Goal: Consume media (video, audio): Consume media (video, audio)

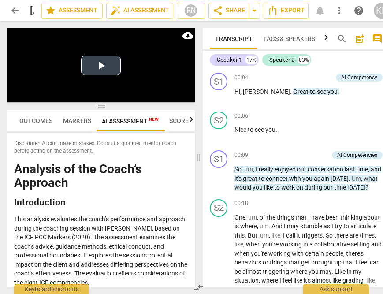
click at [97, 65] on button "Play Video" at bounding box center [101, 65] width 40 height 20
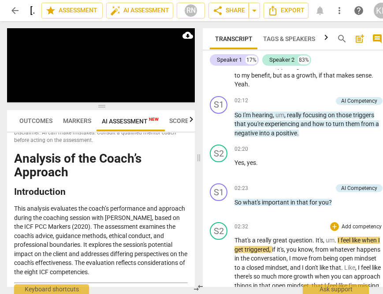
scroll to position [358, 0]
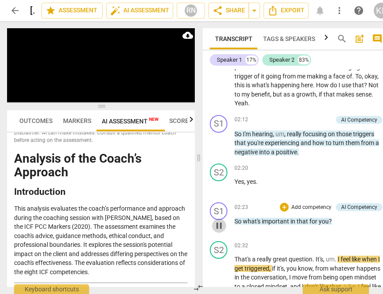
click at [221, 231] on span "pause" at bounding box center [219, 225] width 11 height 11
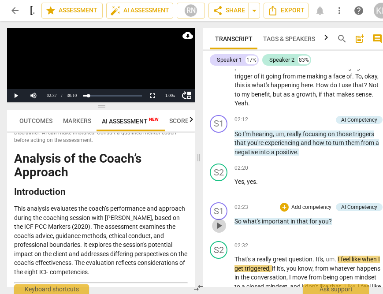
click at [221, 231] on span "play_arrow" at bounding box center [219, 225] width 11 height 11
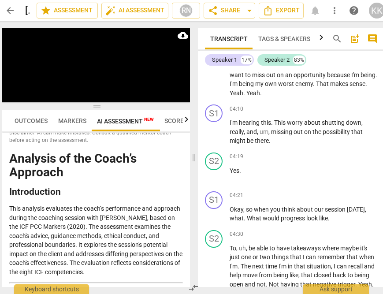
scroll to position [738, 0]
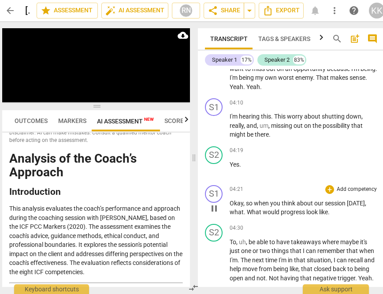
click at [218, 214] on span "pause" at bounding box center [214, 208] width 11 height 11
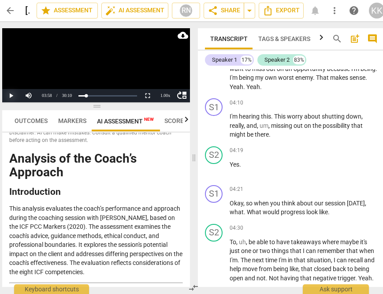
click at [11, 96] on button "Play" at bounding box center [11, 95] width 18 height 13
click at [213, 214] on span "pause" at bounding box center [214, 208] width 11 height 11
click at [213, 214] on span "play_arrow" at bounding box center [214, 208] width 11 height 11
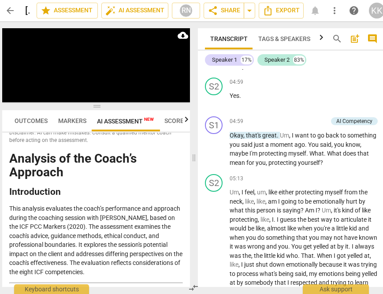
scroll to position [976, 0]
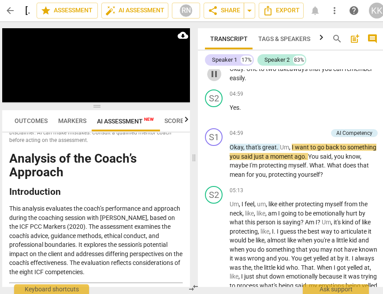
click at [214, 79] on span "pause" at bounding box center [214, 74] width 11 height 11
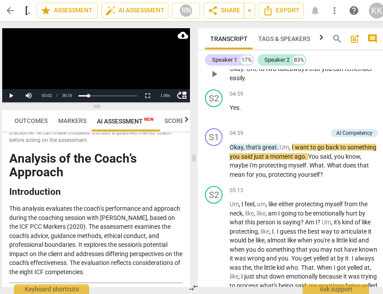
click at [214, 79] on span "play_arrow" at bounding box center [214, 74] width 11 height 11
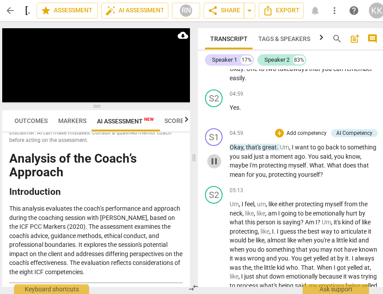
click at [213, 166] on span "pause" at bounding box center [214, 161] width 11 height 11
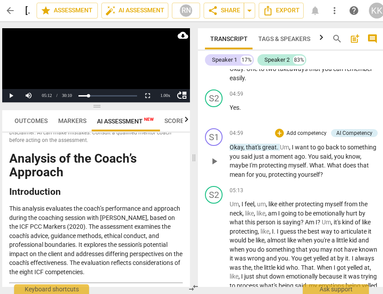
click at [213, 166] on span "play_arrow" at bounding box center [214, 161] width 11 height 11
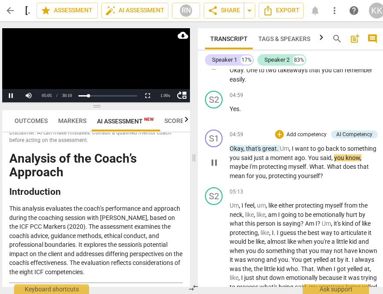
scroll to position [974, 0]
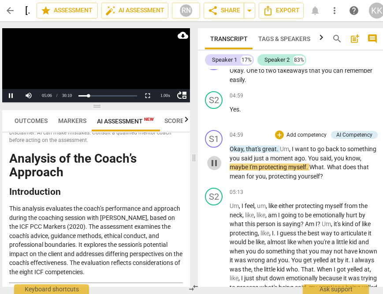
click at [212, 168] on span "pause" at bounding box center [214, 163] width 11 height 11
click at [212, 168] on span "play_arrow" at bounding box center [214, 163] width 11 height 11
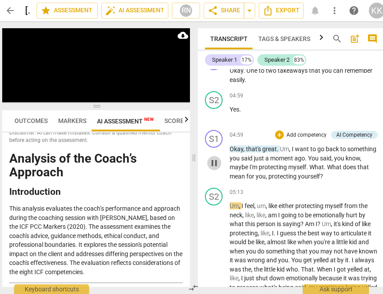
click at [212, 168] on span "pause" at bounding box center [214, 163] width 11 height 11
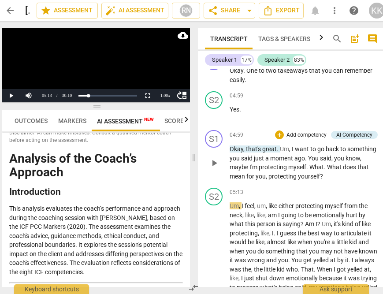
click at [212, 168] on span "play_arrow" at bounding box center [214, 163] width 11 height 11
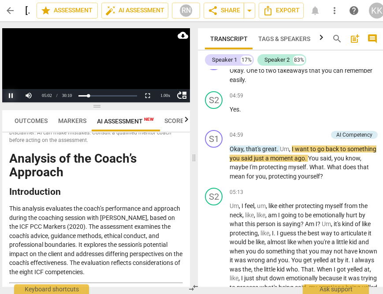
click at [9, 94] on button "Pause" at bounding box center [11, 95] width 18 height 13
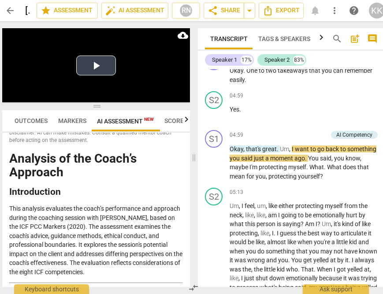
click at [97, 66] on button "Play Video" at bounding box center [96, 65] width 40 height 20
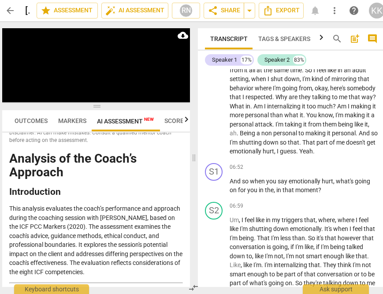
scroll to position [1211, 0]
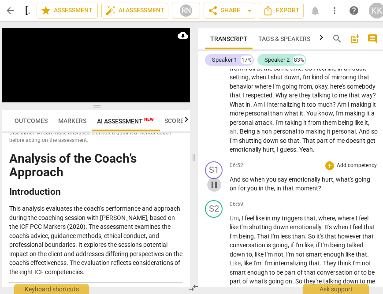
click at [213, 190] on span "pause" at bounding box center [214, 184] width 11 height 11
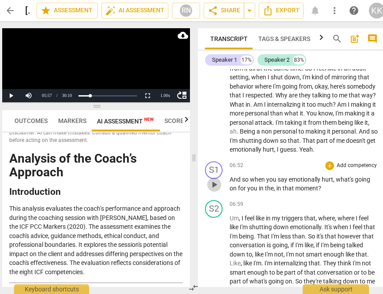
click at [211, 190] on span "play_arrow" at bounding box center [214, 184] width 11 height 11
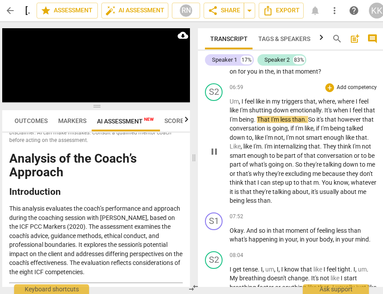
scroll to position [1438, 0]
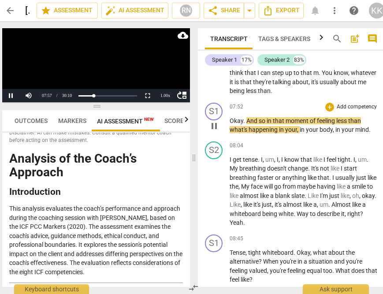
click at [216, 131] on span "pause" at bounding box center [214, 126] width 11 height 11
click at [216, 131] on span "play_arrow" at bounding box center [214, 126] width 11 height 11
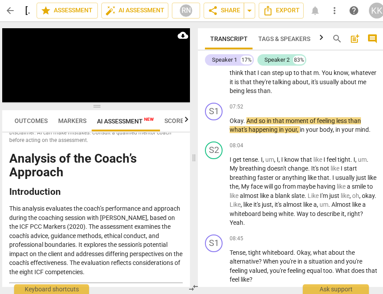
click at [270, 94] on span "than" at bounding box center [264, 90] width 13 height 7
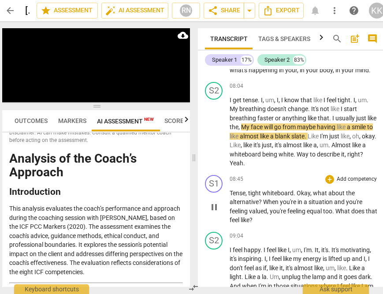
scroll to position [1503, 0]
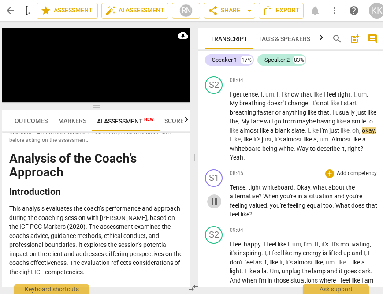
click at [211, 207] on span "pause" at bounding box center [214, 201] width 11 height 11
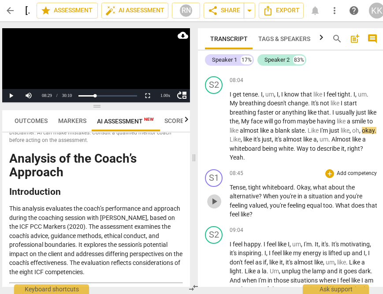
click at [211, 207] on span "play_arrow" at bounding box center [214, 201] width 11 height 11
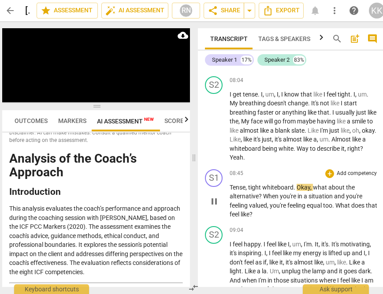
click at [211, 207] on span "pause" at bounding box center [214, 201] width 11 height 11
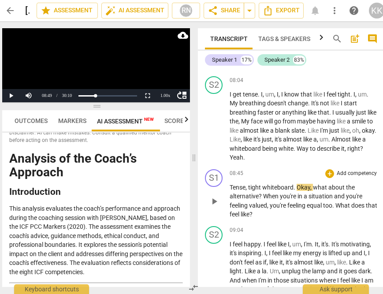
click at [221, 207] on span "play_arrow" at bounding box center [214, 201] width 14 height 11
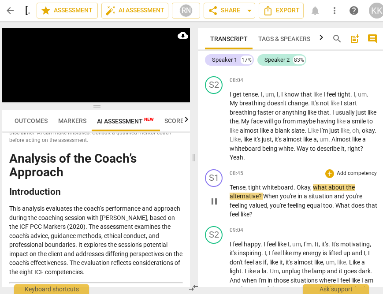
click at [214, 207] on span "pause" at bounding box center [214, 201] width 11 height 11
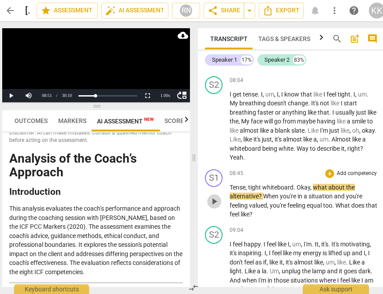
click at [210, 207] on span "play_arrow" at bounding box center [214, 201] width 11 height 11
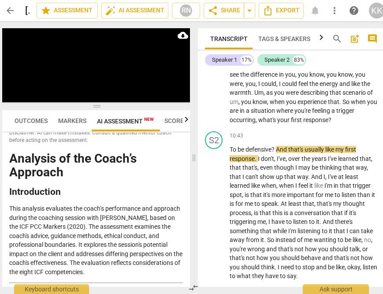
scroll to position [1825, 0]
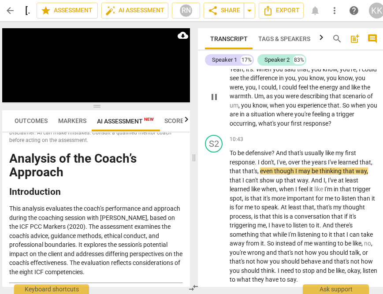
click at [227, 125] on div "play_arrow pause" at bounding box center [218, 97] width 22 height 57
click at [342, 100] on span "scenario" at bounding box center [354, 95] width 25 height 7
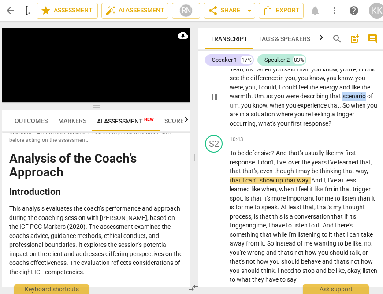
click at [342, 100] on span "scenario" at bounding box center [354, 95] width 25 height 7
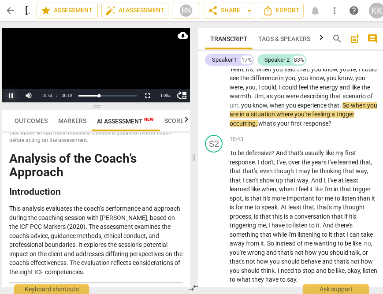
click at [12, 96] on button "Pause" at bounding box center [11, 95] width 18 height 13
click at [328, 109] on span "experience" at bounding box center [312, 105] width 30 height 7
click at [9, 96] on button "Pause" at bounding box center [11, 95] width 18 height 13
click at [9, 96] on button "Play" at bounding box center [11, 95] width 18 height 13
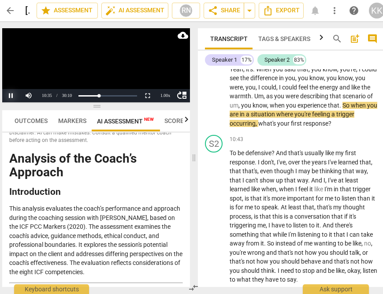
click at [9, 97] on button "Pause" at bounding box center [11, 95] width 18 height 13
click at [8, 94] on button "Play" at bounding box center [11, 95] width 18 height 13
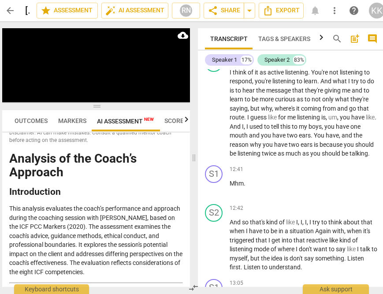
scroll to position [2082, 0]
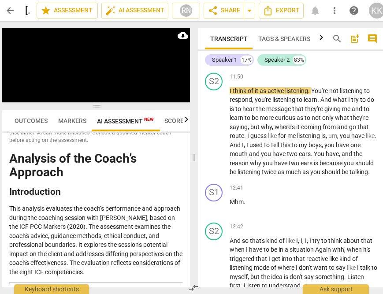
click at [217, 63] on span "pause" at bounding box center [214, 57] width 11 height 11
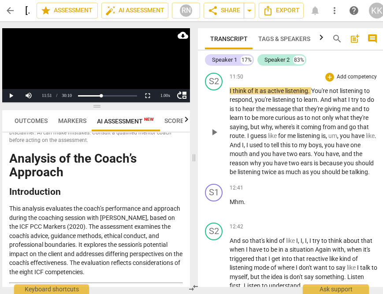
click at [210, 137] on span "play_arrow" at bounding box center [214, 132] width 11 height 11
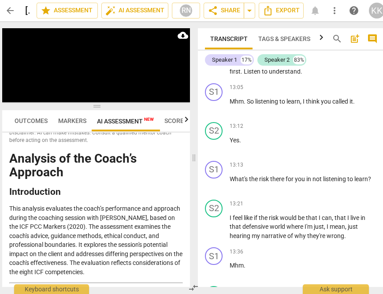
scroll to position [2296, 0]
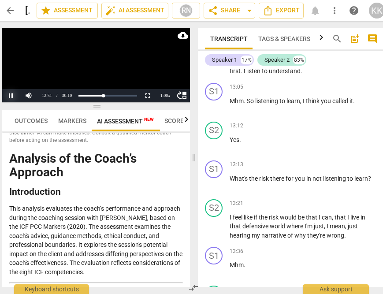
click at [11, 95] on button "Pause" at bounding box center [11, 95] width 18 height 13
click at [14, 94] on button "Play" at bounding box center [11, 95] width 18 height 13
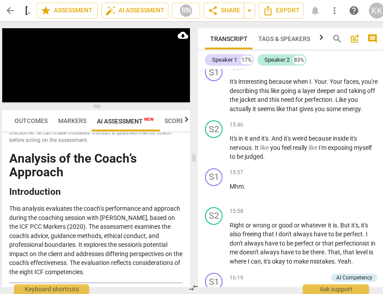
scroll to position [2917, 0]
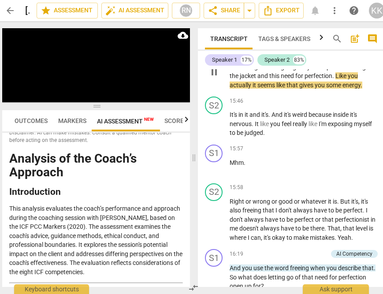
click at [212, 77] on span "pause" at bounding box center [214, 72] width 11 height 11
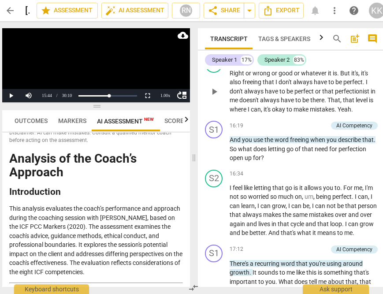
scroll to position [3044, 0]
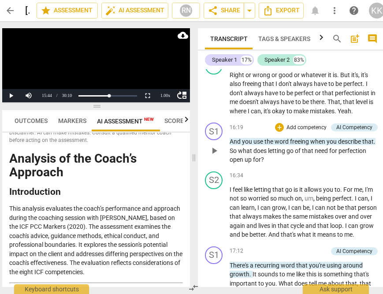
click at [229, 164] on p "And you use the word freeing when you describe that . So what does letting go o…" at bounding box center [303, 150] width 148 height 27
click at [213, 156] on span "play_arrow" at bounding box center [214, 150] width 11 height 11
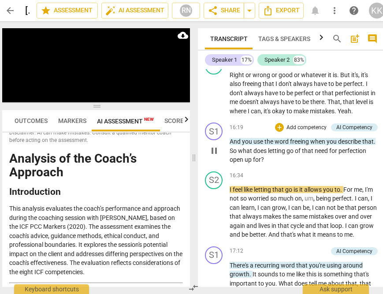
click at [268, 154] on span "does" at bounding box center [260, 150] width 15 height 7
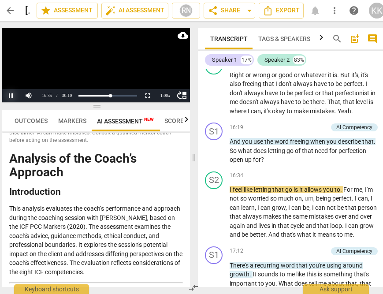
click at [9, 93] on button "Pause" at bounding box center [11, 95] width 18 height 13
click at [253, 163] on span "up" at bounding box center [248, 159] width 8 height 7
click at [11, 96] on button "Pause" at bounding box center [11, 95] width 18 height 13
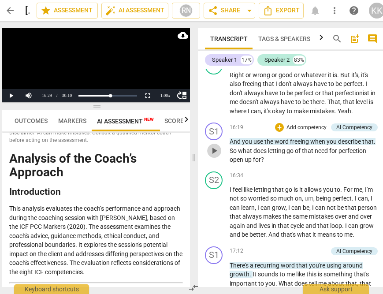
click at [212, 156] on span "play_arrow" at bounding box center [214, 150] width 11 height 11
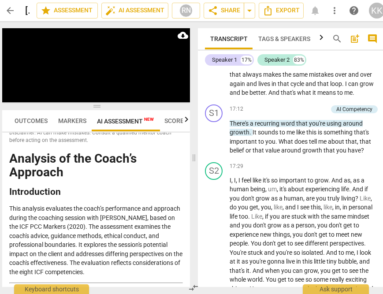
scroll to position [3190, 0]
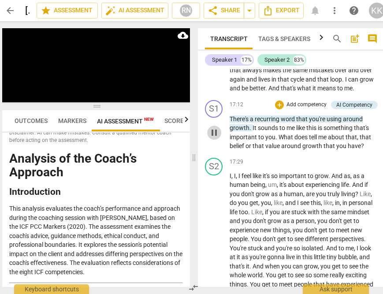
click at [212, 138] on span "pause" at bounding box center [214, 132] width 11 height 11
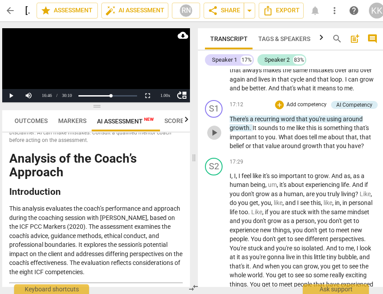
click at [214, 138] on span "play_arrow" at bounding box center [214, 132] width 11 height 11
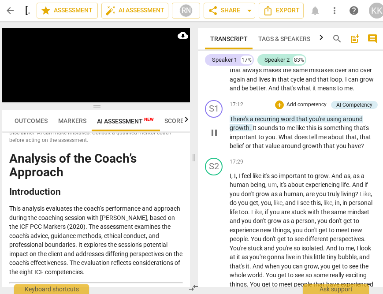
click at [214, 138] on span "pause" at bounding box center [214, 132] width 11 height 11
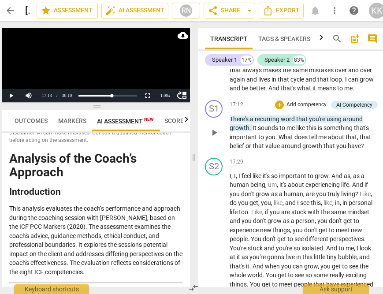
click at [221, 148] on div "play_arrow pause" at bounding box center [218, 133] width 22 height 30
click at [211, 138] on span "play_arrow" at bounding box center [214, 132] width 11 height 11
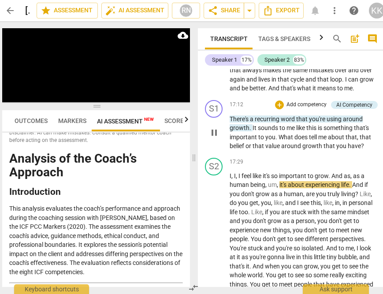
click at [281, 140] on span "What" at bounding box center [286, 136] width 16 height 7
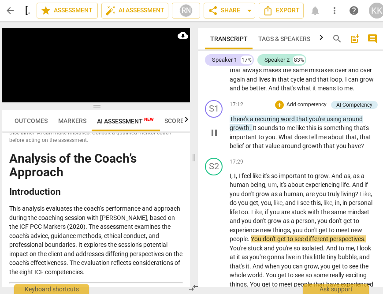
scroll to position [3419, 0]
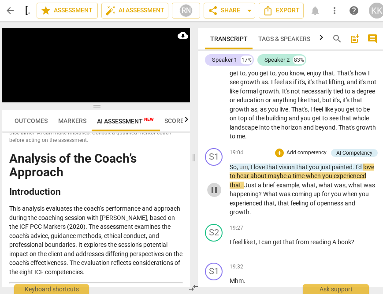
click at [218, 195] on span "pause" at bounding box center [214, 190] width 11 height 11
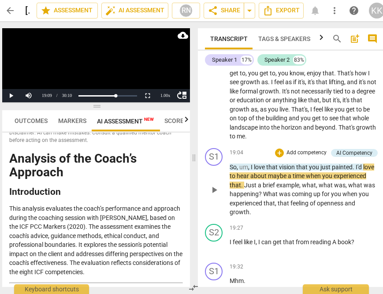
click at [216, 195] on span "play_arrow" at bounding box center [214, 190] width 11 height 11
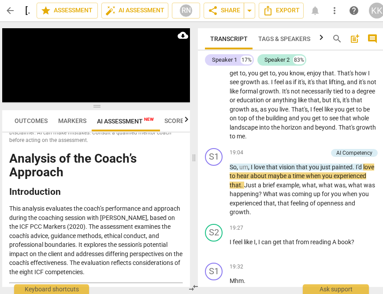
click at [236, 140] on span "to" at bounding box center [232, 136] width 7 height 7
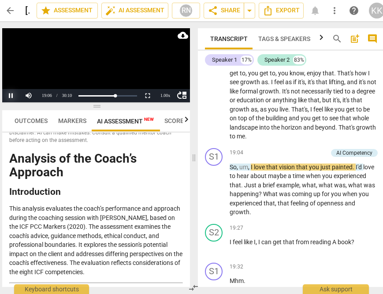
click at [7, 94] on button "Pause" at bounding box center [11, 95] width 18 height 13
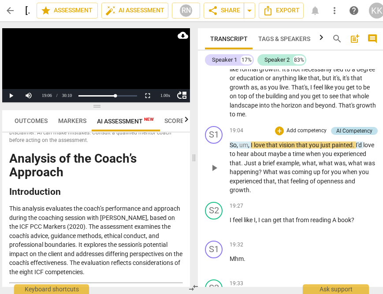
scroll to position [3443, 0]
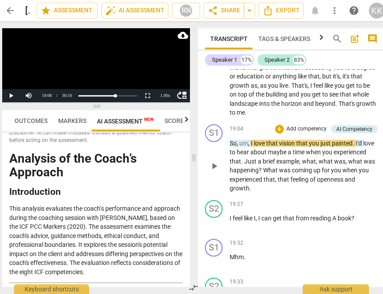
click at [258, 165] on span "Just" at bounding box center [251, 161] width 14 height 7
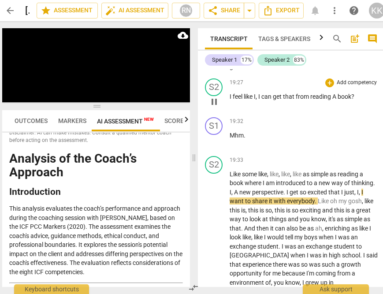
scroll to position [3555, 0]
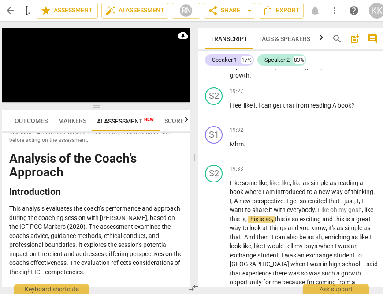
click at [258, 61] on span "happening" at bounding box center [243, 57] width 29 height 7
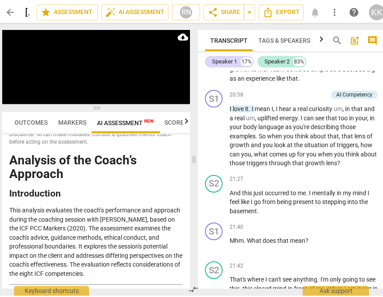
scroll to position [3866, 0]
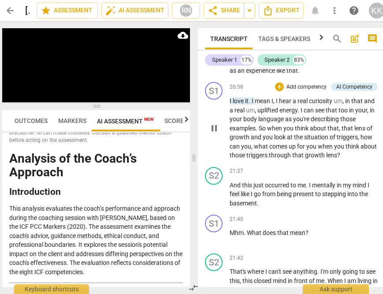
click at [246, 104] on span "it" at bounding box center [247, 100] width 4 height 7
click at [246, 0] on body "arrow_back [PERSON_NAME] - 6 edit star Assessment auto_fix_high AI Assessment R…" at bounding box center [186, 0] width 383 height 0
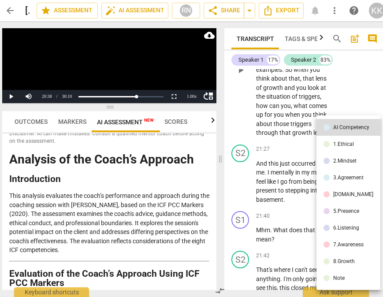
click at [284, 165] on div at bounding box center [191, 148] width 383 height 297
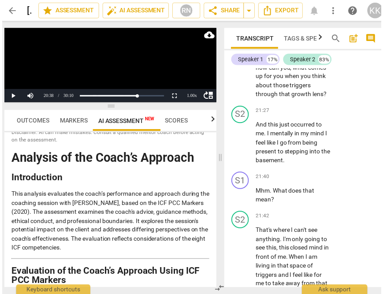
scroll to position [6719, 0]
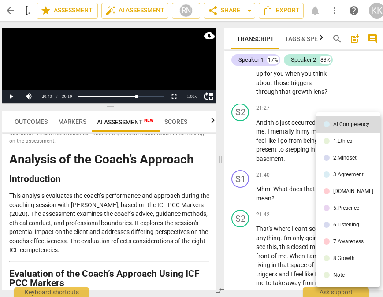
click at [258, 128] on div at bounding box center [191, 148] width 383 height 297
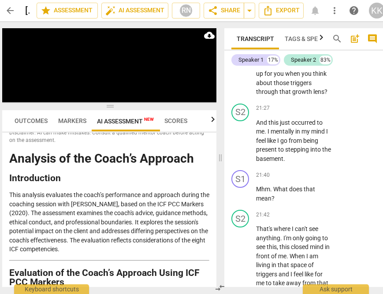
click at [240, 34] on span "pause" at bounding box center [240, 29] width 11 height 11
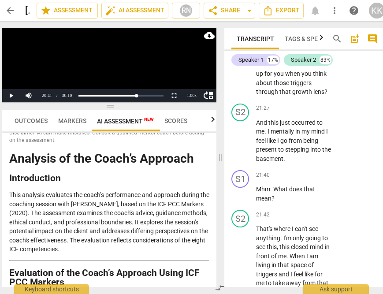
click at [239, 34] on span "play_arrow" at bounding box center [240, 29] width 11 height 11
click at [11, 96] on button "Pause" at bounding box center [11, 95] width 18 height 13
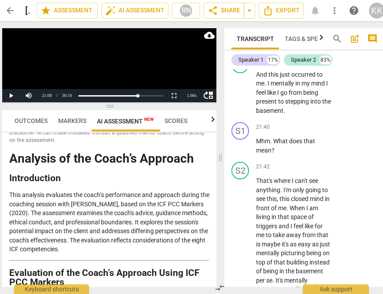
scroll to position [6767, 0]
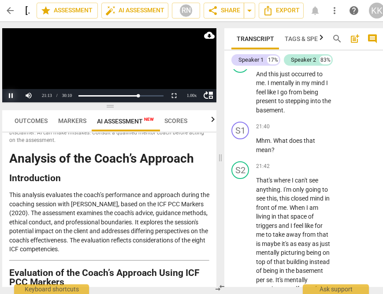
drag, startPoint x: 9, startPoint y: 96, endPoint x: 15, endPoint y: 97, distance: 5.8
click at [9, 96] on button "Pause" at bounding box center [11, 95] width 18 height 13
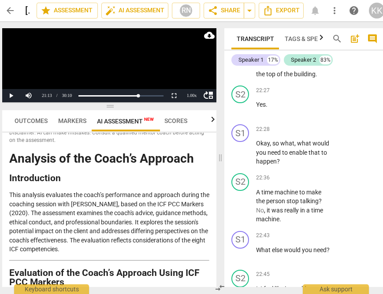
scroll to position [7130, 0]
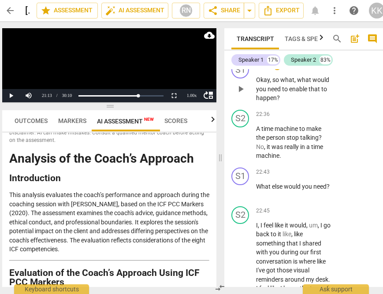
click at [244, 94] on span "play_arrow" at bounding box center [240, 89] width 11 height 11
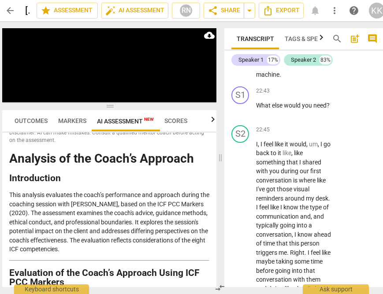
scroll to position [7223, 0]
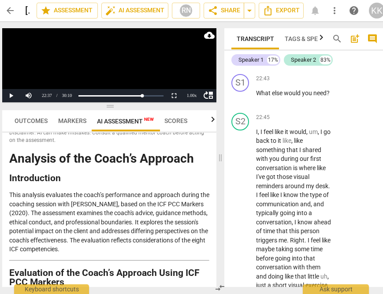
click at [7, 96] on button "Pause" at bounding box center [11, 95] width 18 height 13
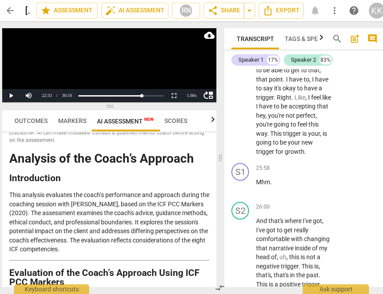
scroll to position [8182, 0]
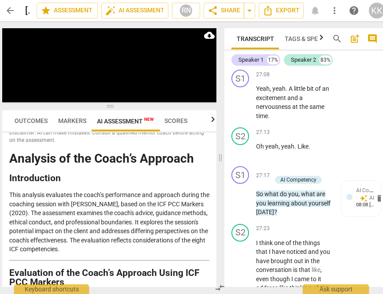
scroll to position [8837, 0]
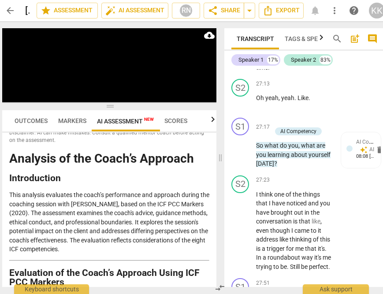
click at [241, 59] on span "pause" at bounding box center [240, 54] width 11 height 11
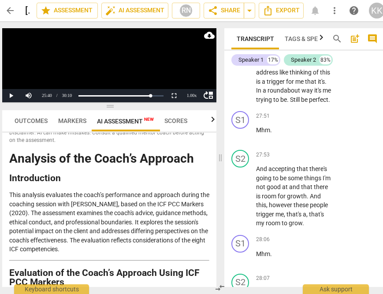
scroll to position [9176, 0]
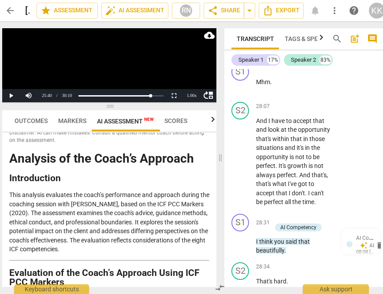
click at [239, 30] on span "play_arrow" at bounding box center [240, 24] width 11 height 11
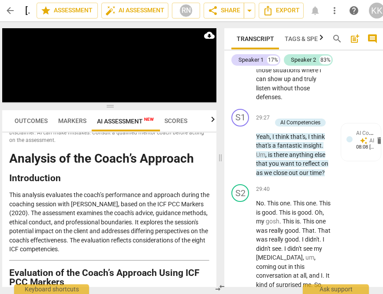
scroll to position [9570, 0]
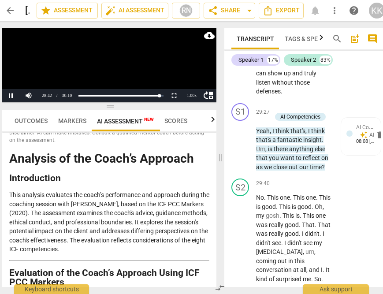
click at [9, 96] on button "Pause" at bounding box center [11, 95] width 18 height 13
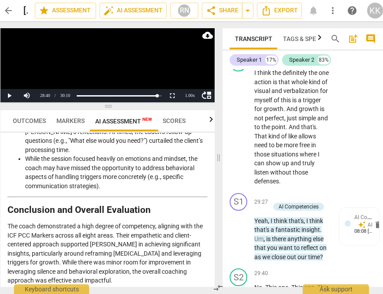
scroll to position [1778, 0]
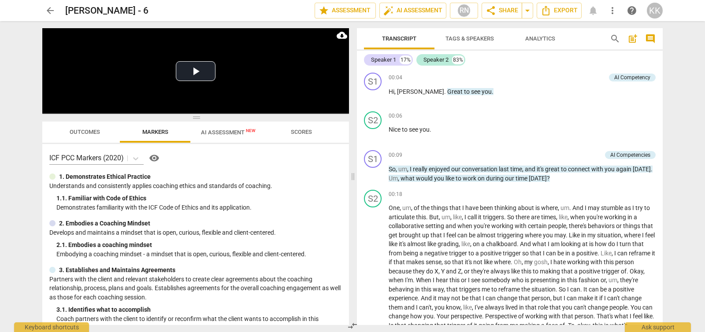
click at [382, 33] on span "Transcript" at bounding box center [398, 39] width 55 height 12
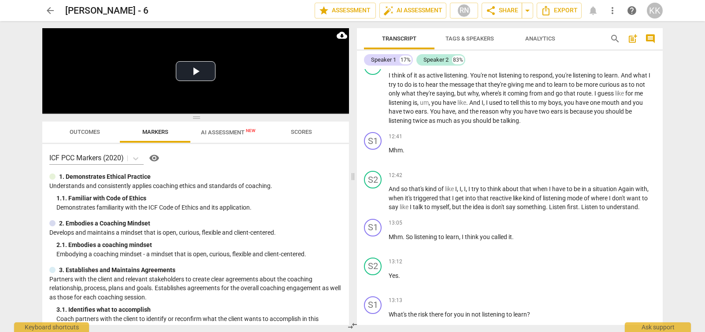
scroll to position [1651, 0]
